Goal: Navigation & Orientation: Find specific page/section

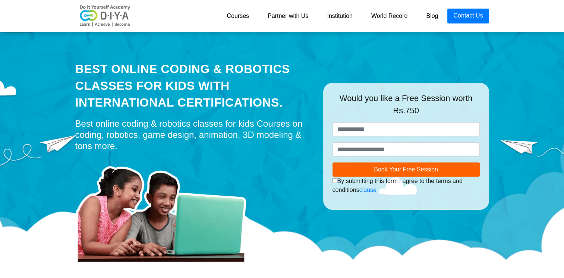
click at [225, 17] on link "Courses" at bounding box center [237, 16] width 41 height 15
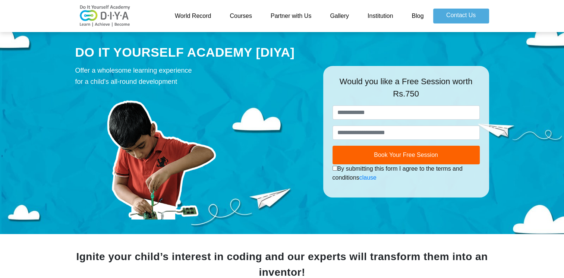
click at [245, 16] on link "Courses" at bounding box center [240, 16] width 41 height 15
click at [193, 17] on link "World Record" at bounding box center [192, 16] width 55 height 15
